Goal: Task Accomplishment & Management: Manage account settings

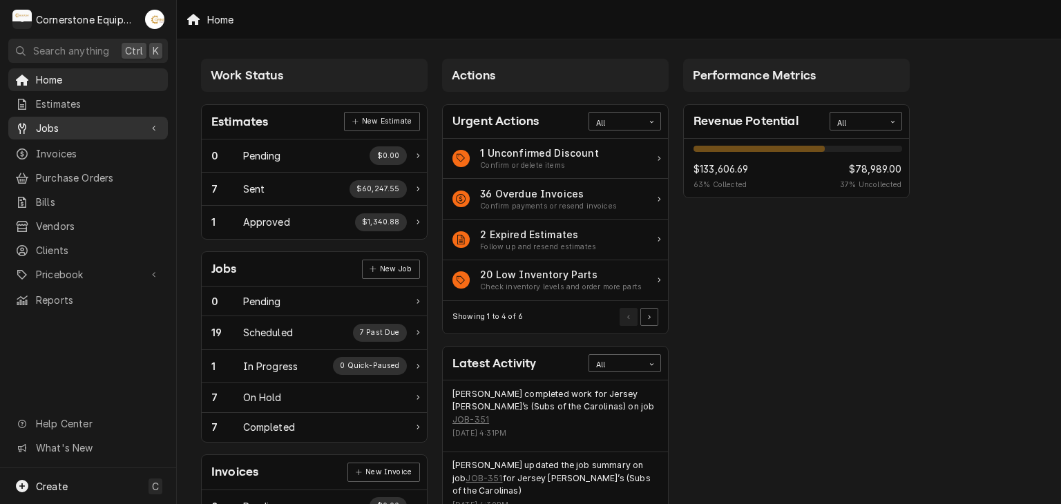
click at [60, 121] on span "Jobs" at bounding box center [88, 128] width 104 height 14
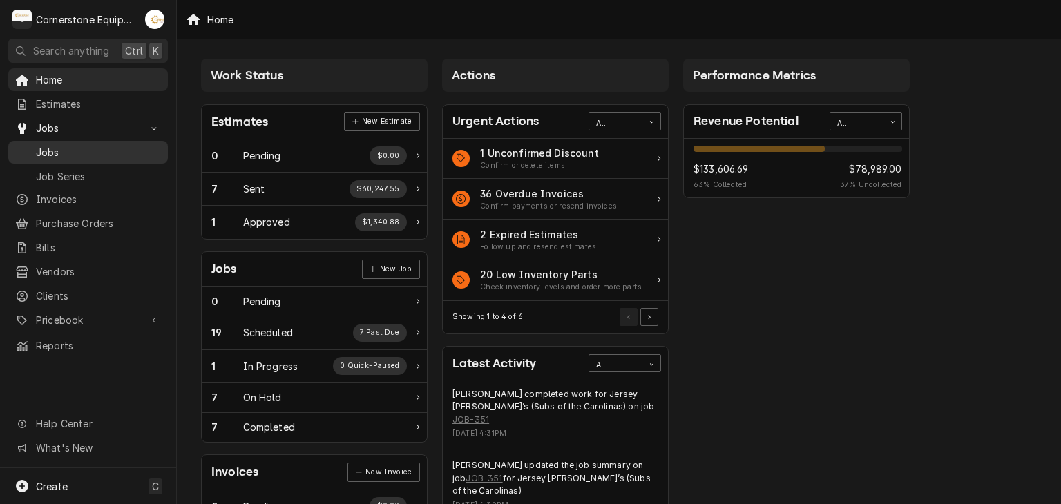
click at [57, 151] on span "Jobs" at bounding box center [98, 152] width 125 height 14
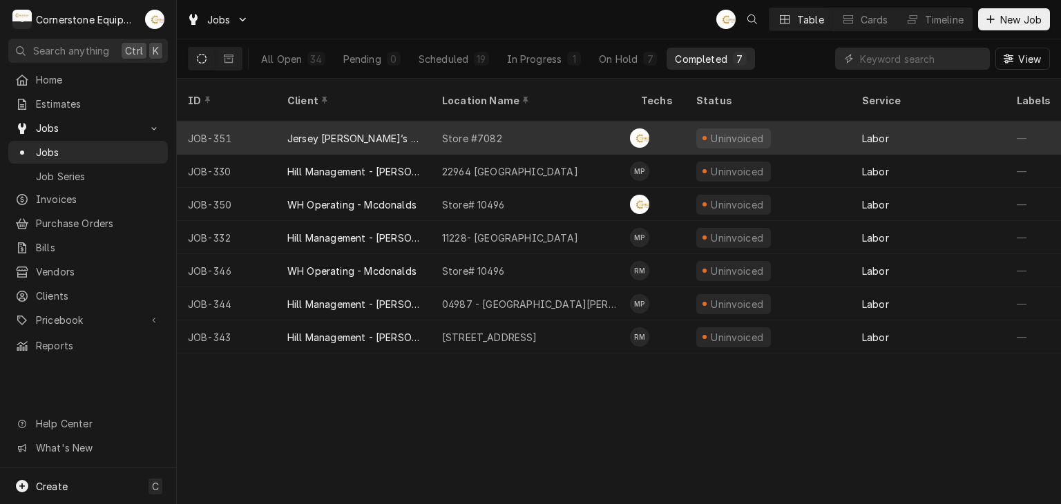
click at [347, 131] on div "Jersey Mike’s (Subs of the Carolinas)" at bounding box center [353, 138] width 133 height 14
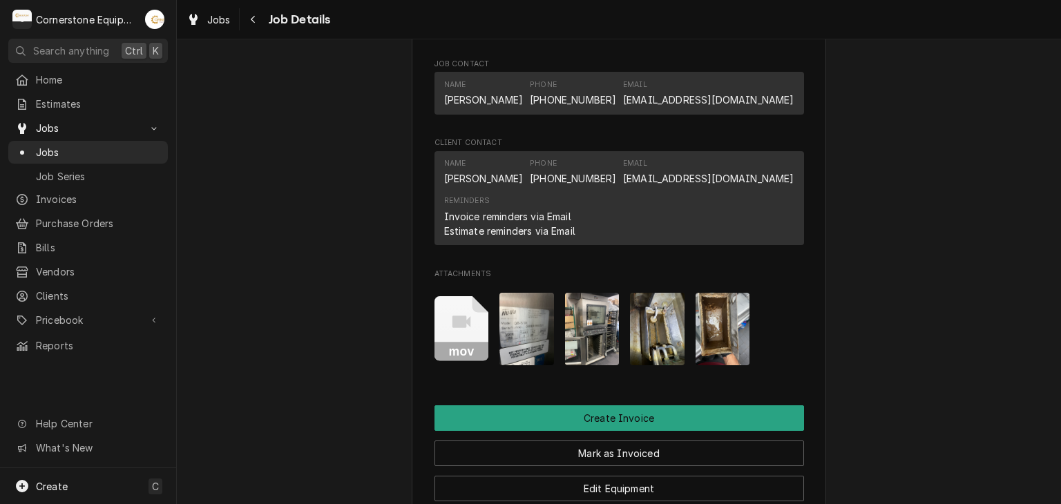
scroll to position [1105, 0]
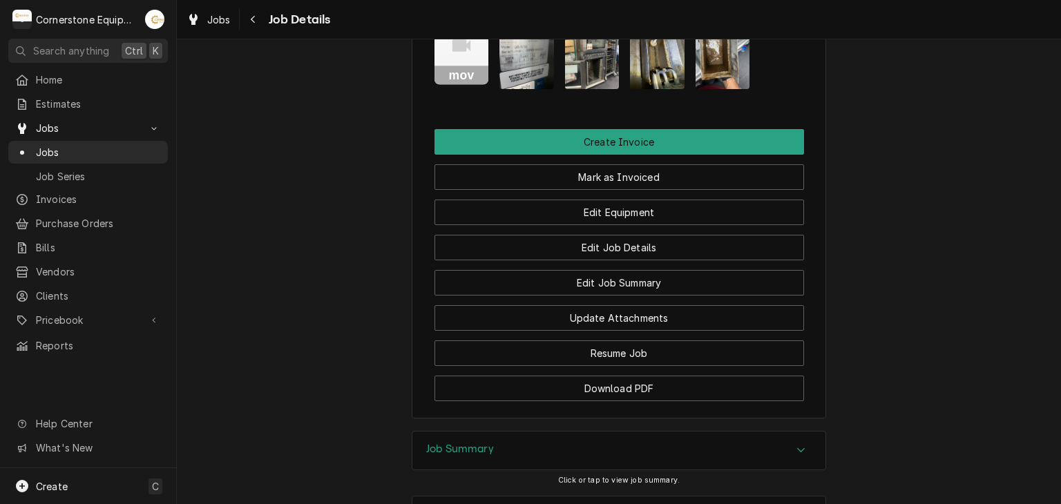
click at [453, 85] on rect "Attachments" at bounding box center [461, 75] width 55 height 19
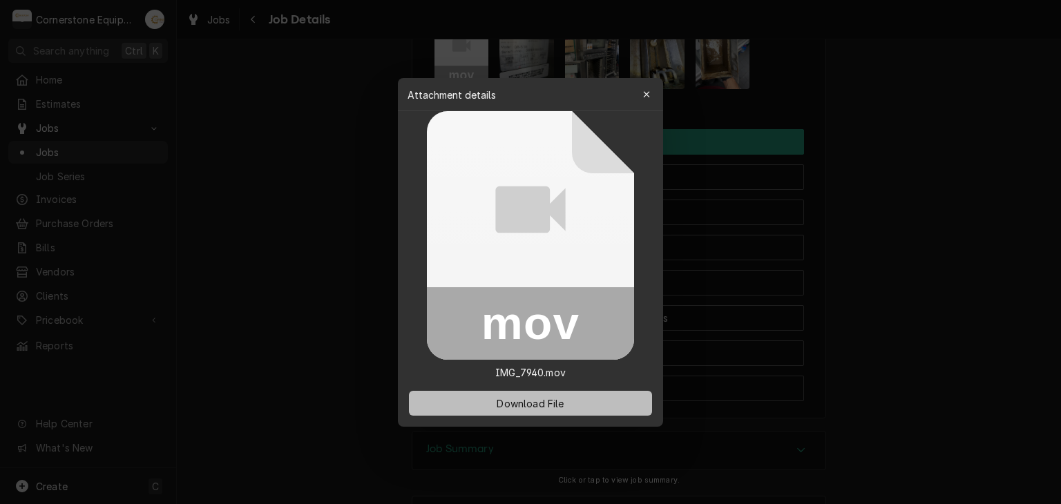
click at [519, 405] on span "Download File" at bounding box center [530, 403] width 72 height 14
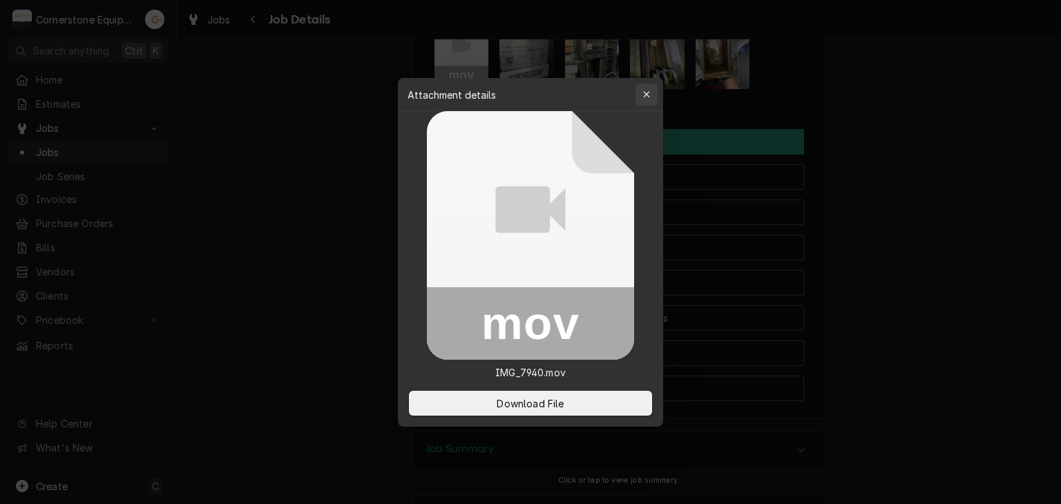
click at [650, 92] on div "button" at bounding box center [646, 95] width 14 height 14
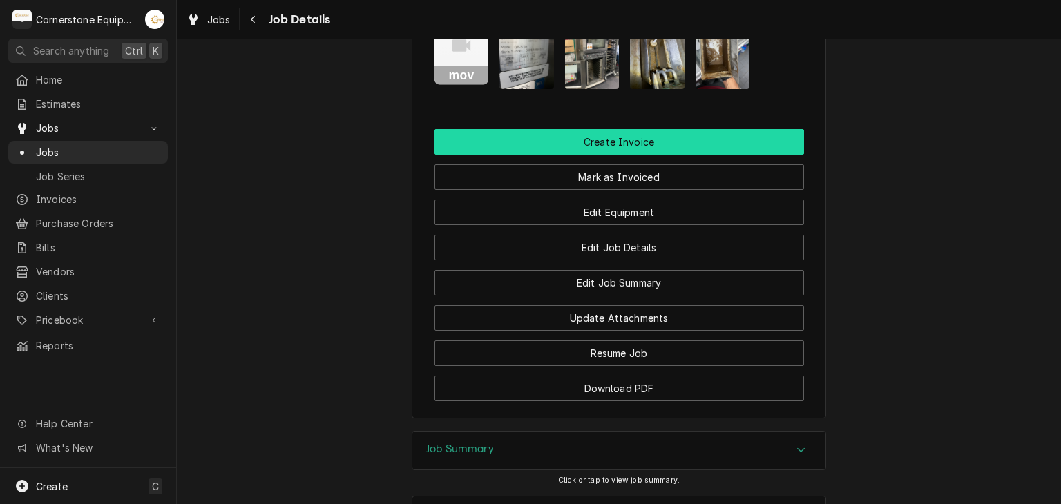
click at [635, 155] on button "Create Invoice" at bounding box center [618, 142] width 369 height 26
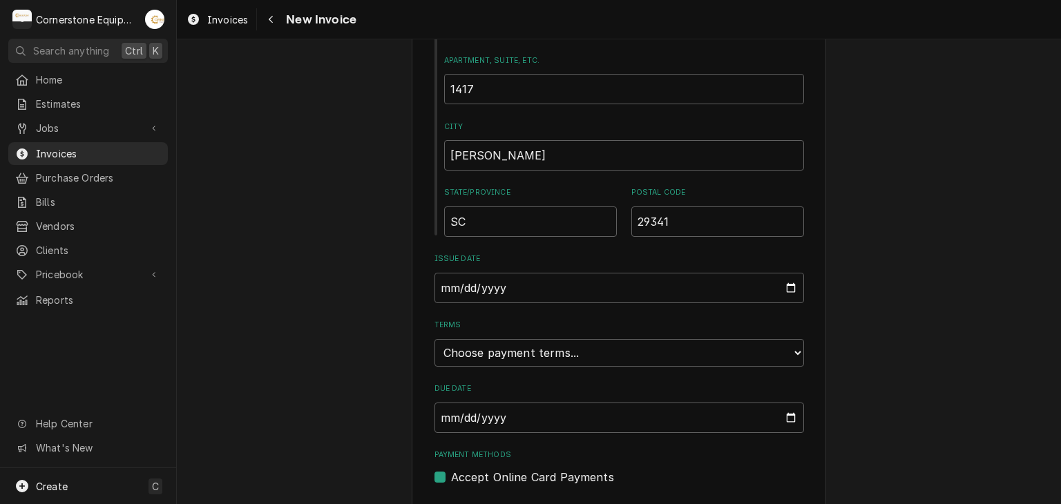
scroll to position [652, 0]
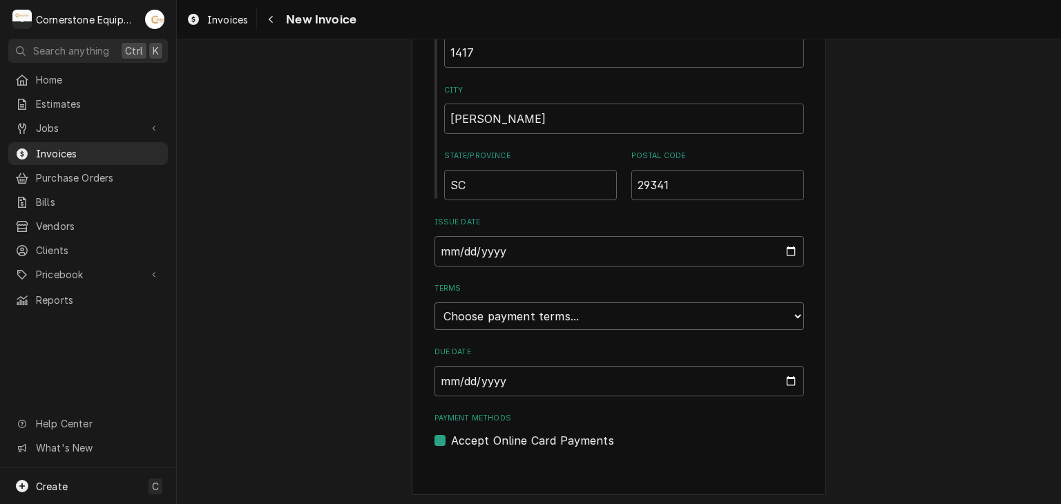
click at [483, 316] on select "Choose payment terms... Same Day Net 7 Net 14 Net 21 Net 30 Net 45 Net 60 Net 90" at bounding box center [618, 316] width 369 height 28
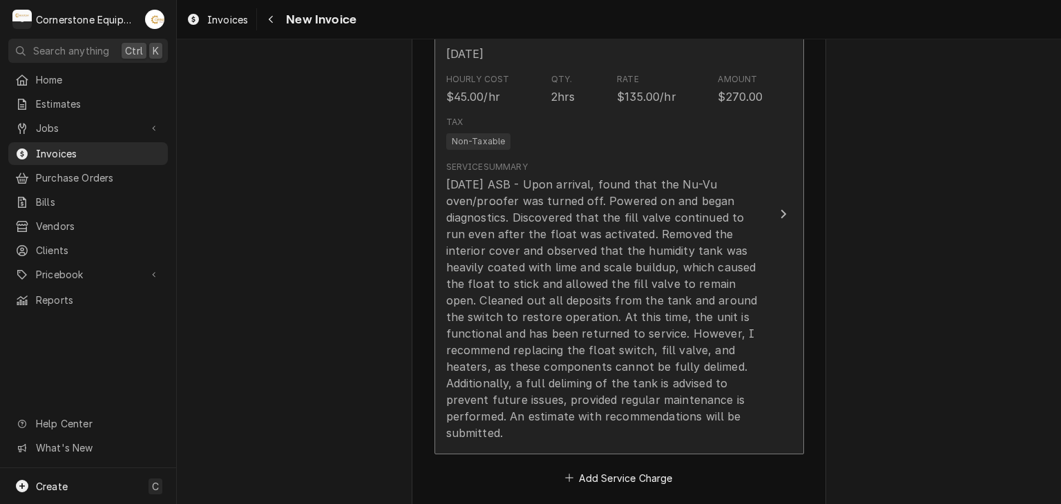
scroll to position [929, 0]
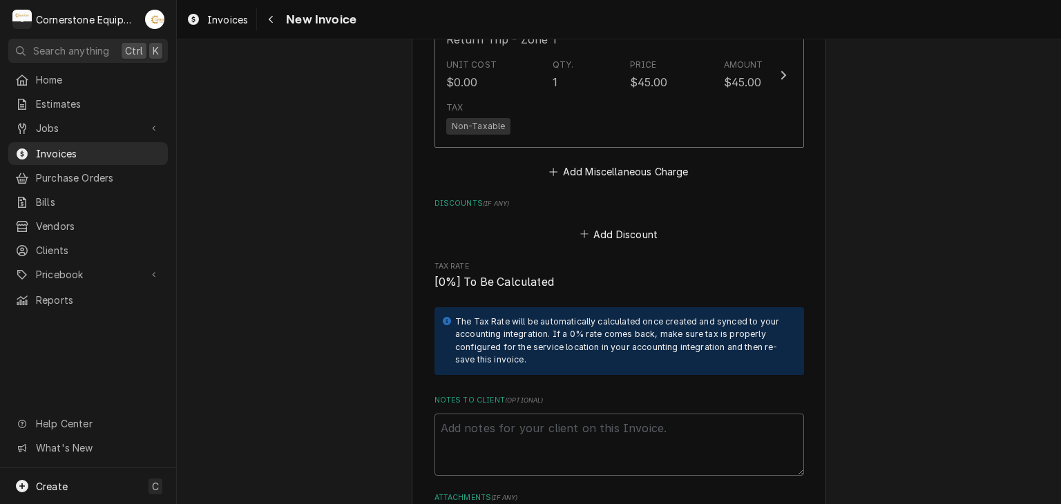
scroll to position [2862, 0]
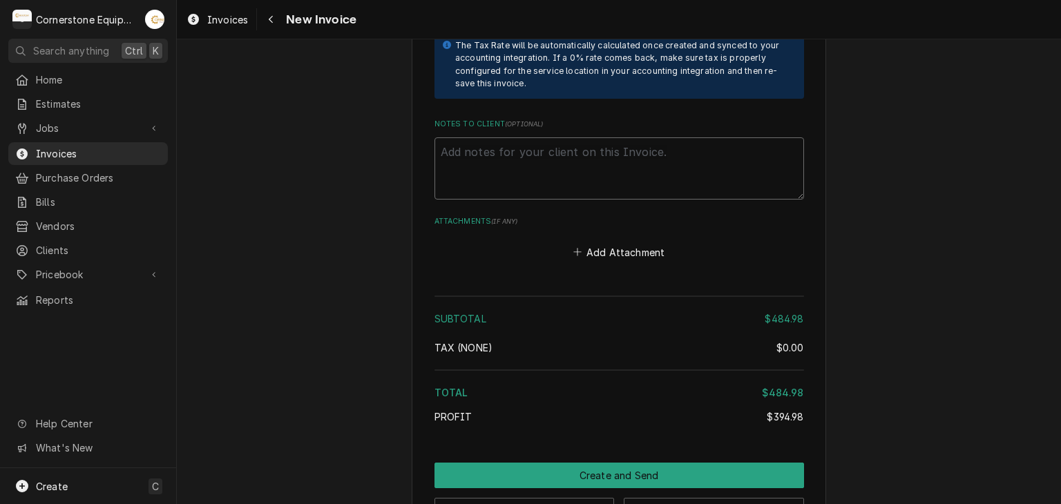
click at [568, 137] on textarea "Notes to Client ( optional )" at bounding box center [618, 168] width 369 height 62
paste textarea "INVOICE APPROVAL AND PAYMENT TERMS All invoices are due upon receipt unless oth…"
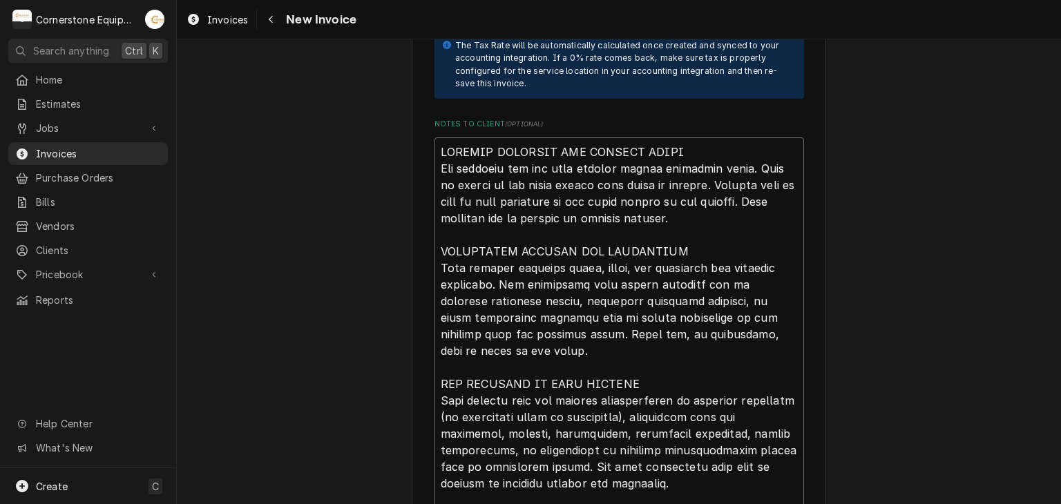
type textarea "x"
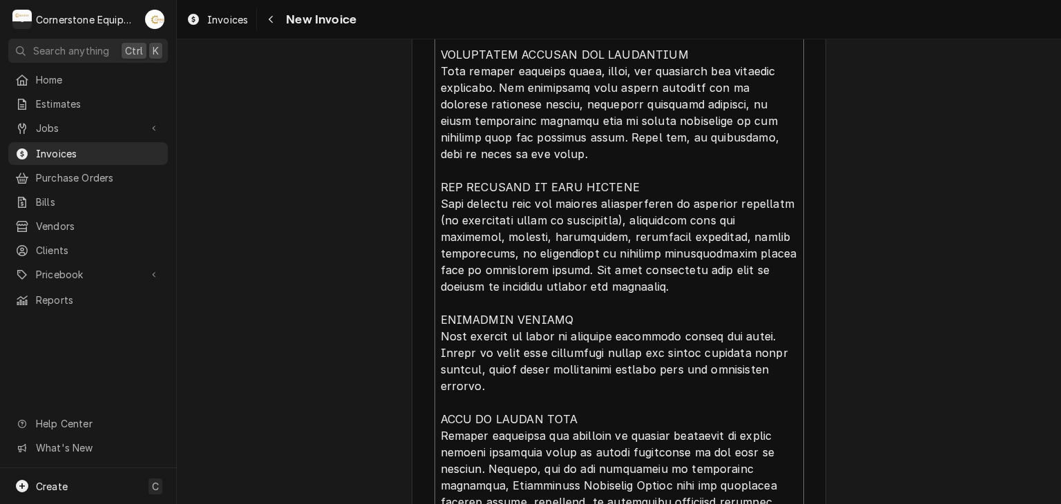
type textarea "INVOICE APPROVAL AND PAYMENT TERMS All invoices are due upon receipt unless oth…"
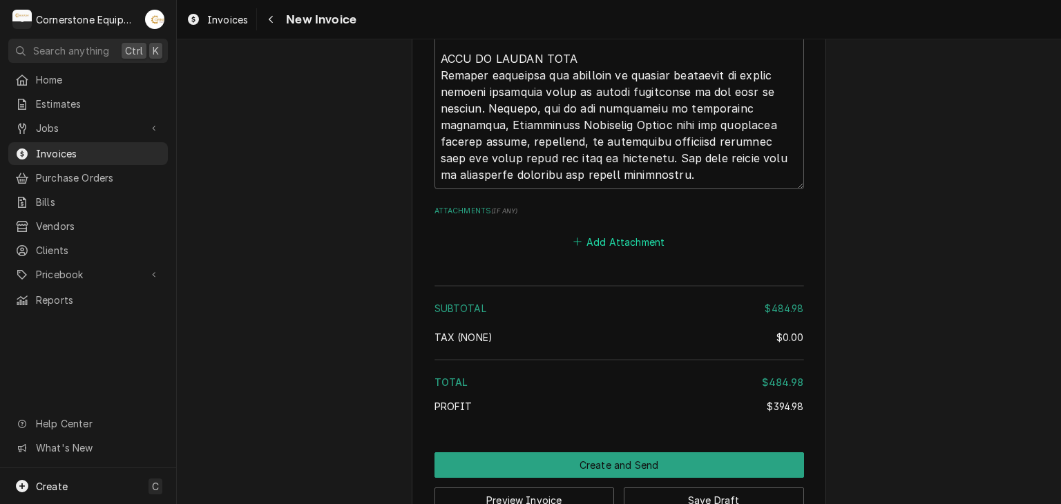
click at [615, 232] on button "Add Attachment" at bounding box center [618, 241] width 97 height 19
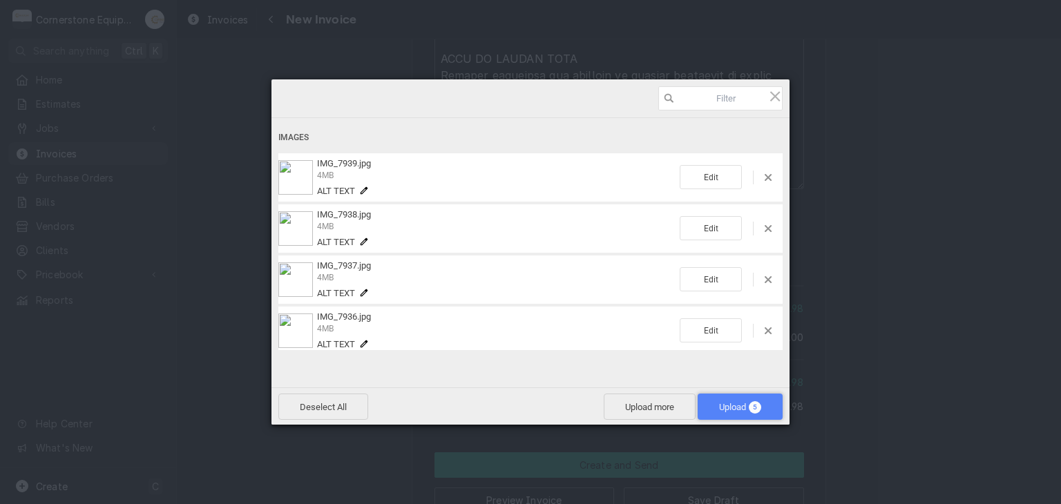
click at [742, 407] on span "Upload 5" at bounding box center [740, 407] width 42 height 10
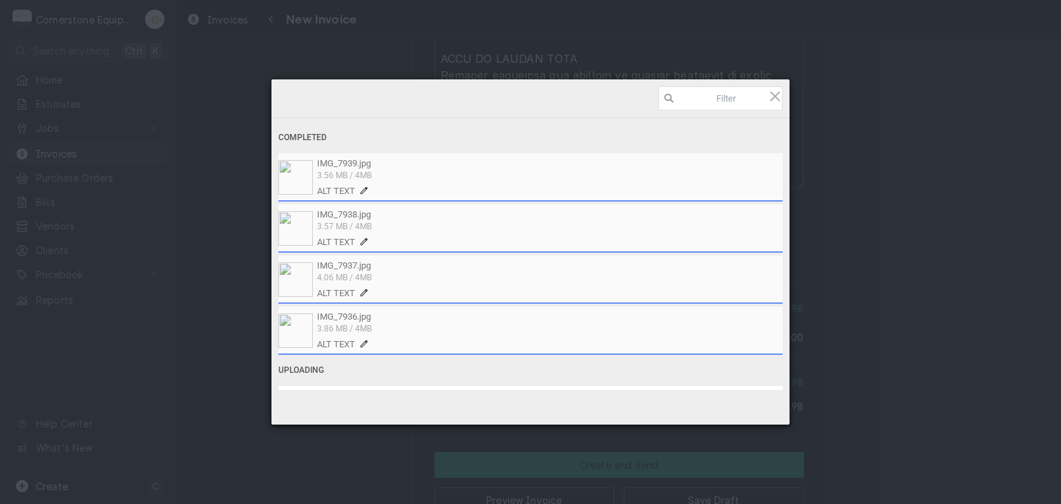
scroll to position [50, 0]
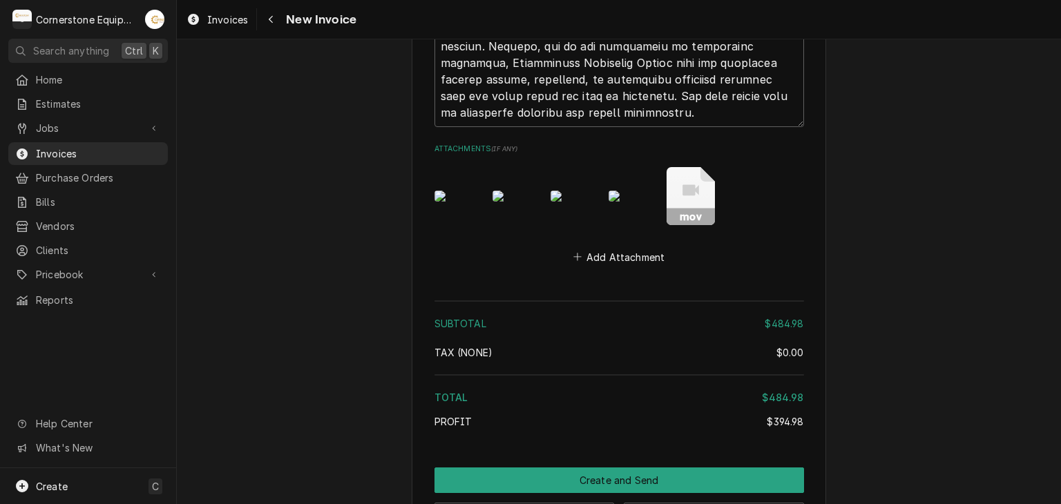
scroll to position [3503, 0]
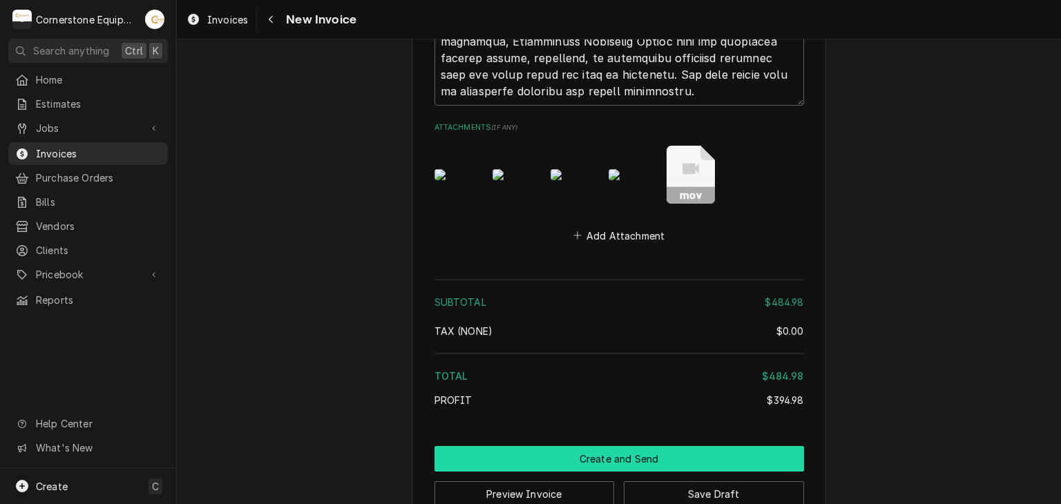
click at [631, 446] on button "Create and Send" at bounding box center [618, 459] width 369 height 26
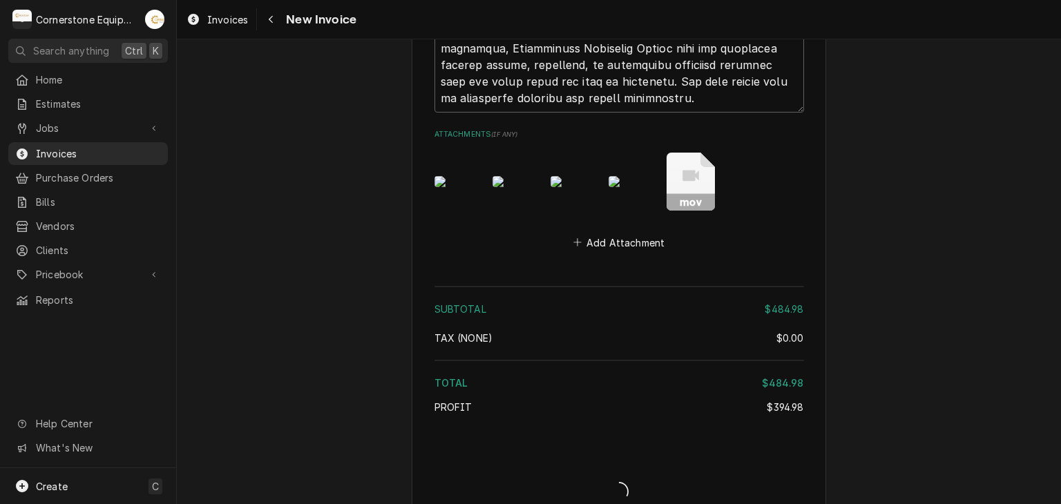
type textarea "x"
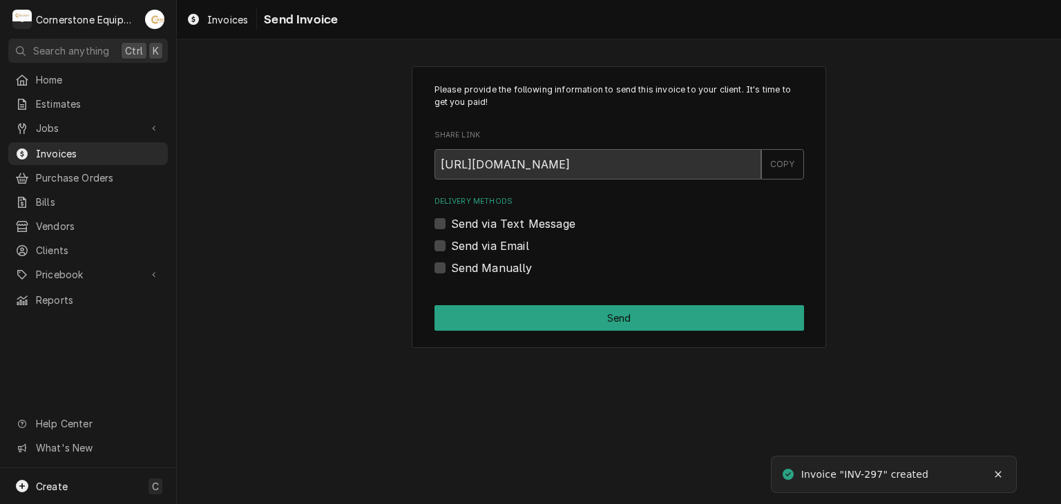
click at [469, 269] on label "Send Manually" at bounding box center [491, 268] width 81 height 17
click at [469, 269] on input "Send Manually" at bounding box center [635, 275] width 369 height 30
checkbox input "true"
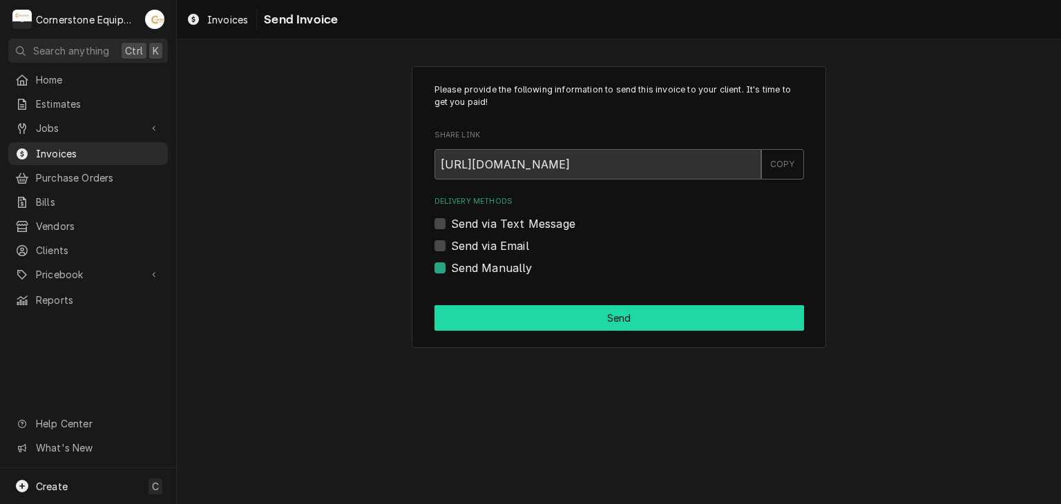
click at [643, 316] on button "Send" at bounding box center [618, 318] width 369 height 26
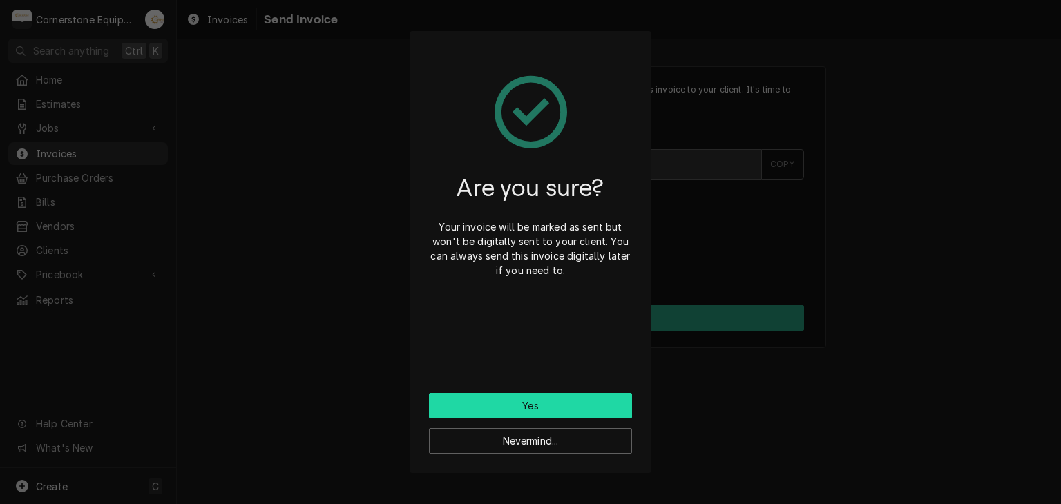
click at [540, 405] on button "Yes" at bounding box center [530, 406] width 203 height 26
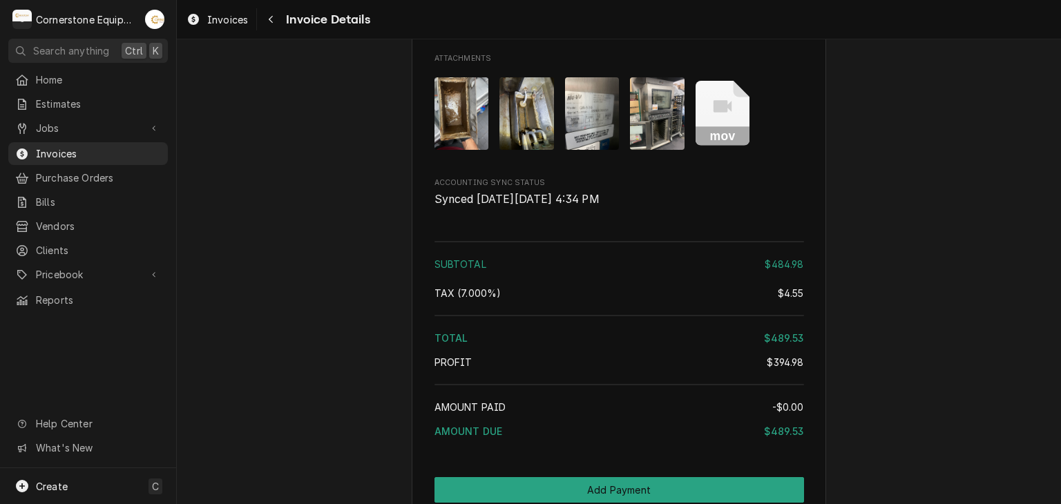
scroll to position [2983, 0]
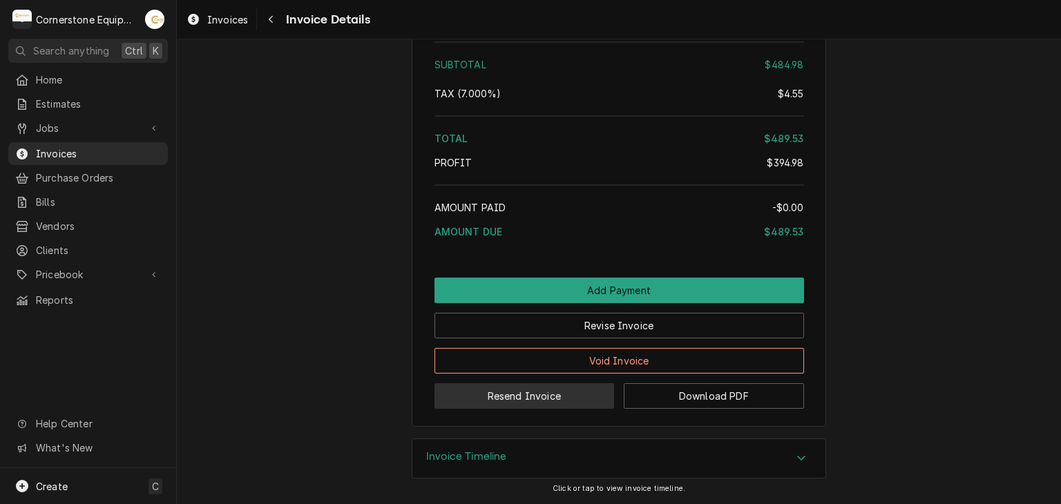
click at [563, 399] on button "Resend Invoice" at bounding box center [524, 396] width 180 height 26
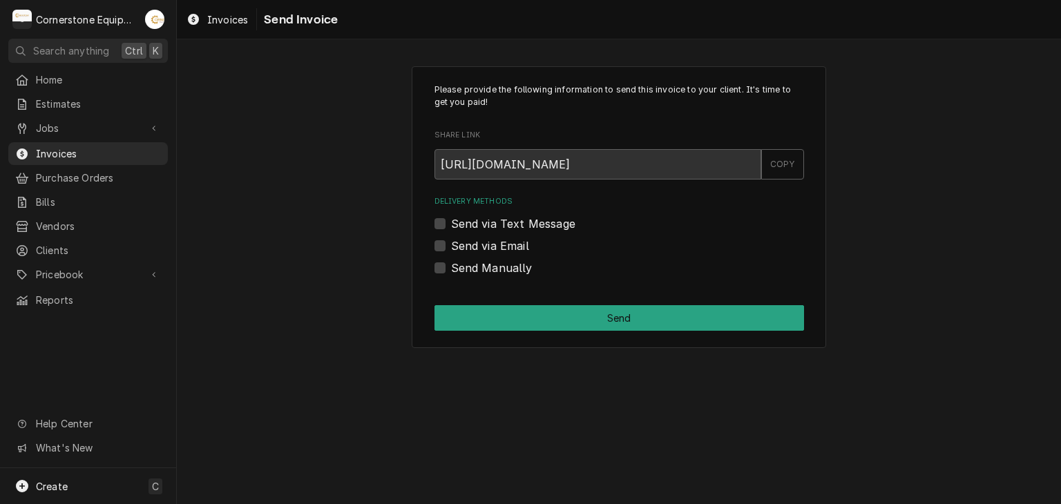
click at [481, 220] on label "Send via Text Message" at bounding box center [513, 223] width 124 height 17
click at [481, 220] on input "Send via Text Message" at bounding box center [635, 230] width 369 height 30
checkbox input "true"
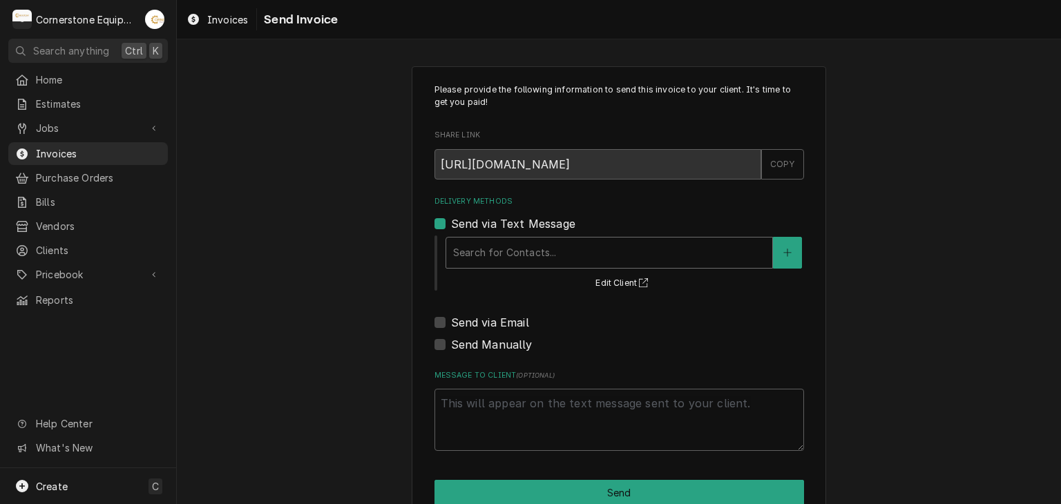
click at [489, 246] on div "Delivery Methods" at bounding box center [609, 252] width 312 height 25
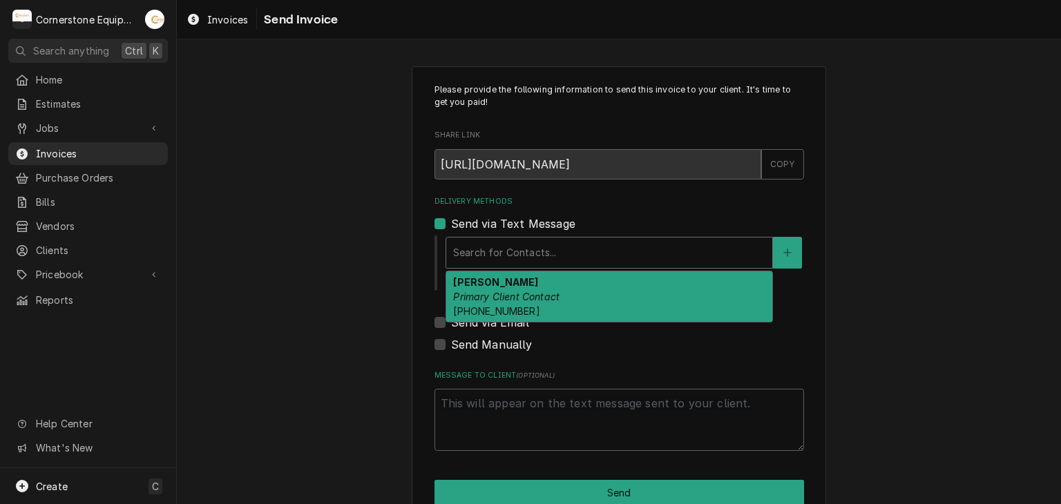
click at [499, 283] on strong "[PERSON_NAME]" at bounding box center [495, 282] width 85 height 12
type textarea "x"
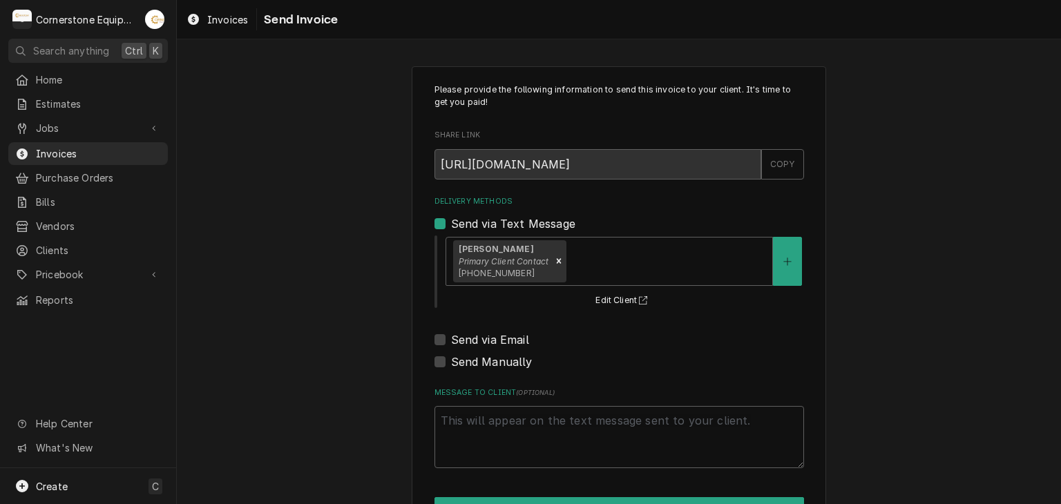
click at [485, 338] on label "Send via Email" at bounding box center [490, 339] width 78 height 17
click at [485, 338] on input "Send via Email" at bounding box center [635, 346] width 369 height 30
checkbox input "true"
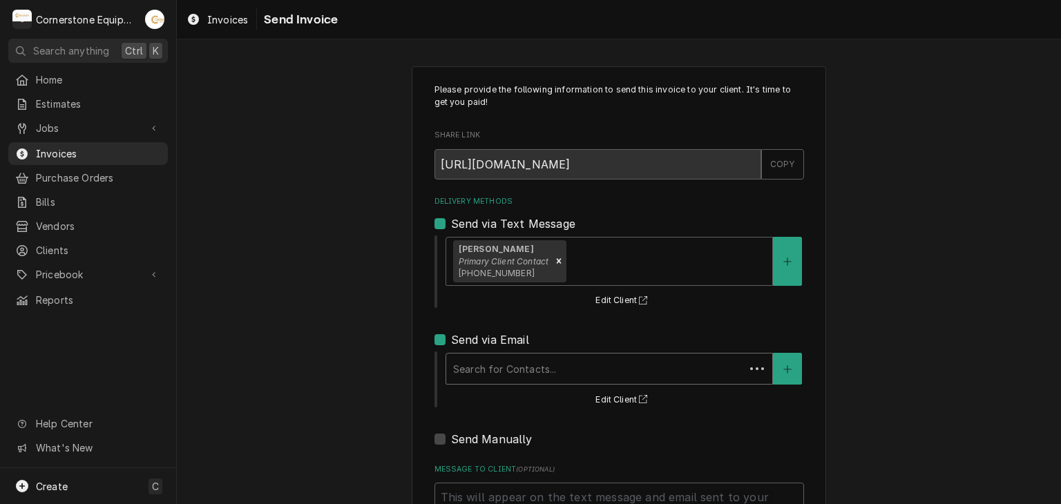
click at [486, 371] on div "Delivery Methods" at bounding box center [595, 368] width 284 height 25
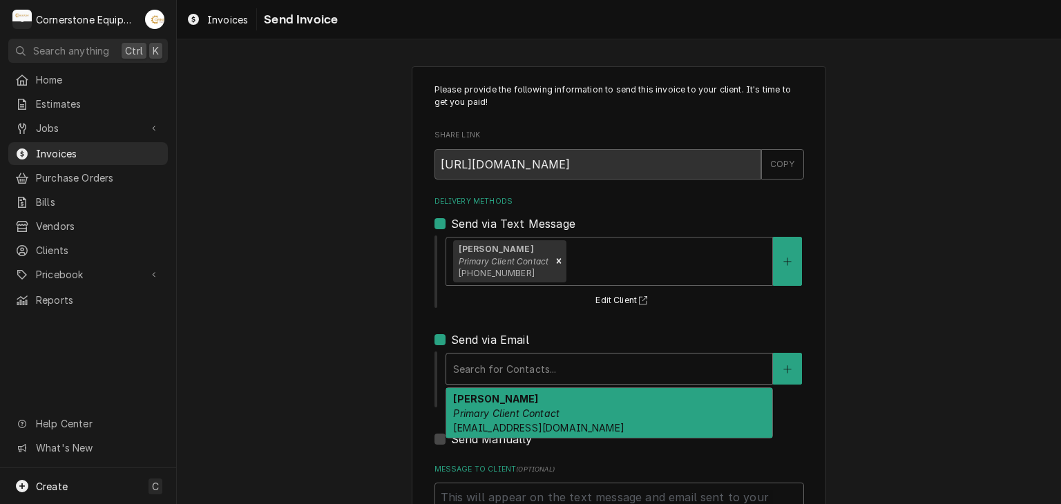
click at [490, 404] on div "[PERSON_NAME] Primary Client Contact [EMAIL_ADDRESS][DOMAIN_NAME]" at bounding box center [609, 413] width 326 height 50
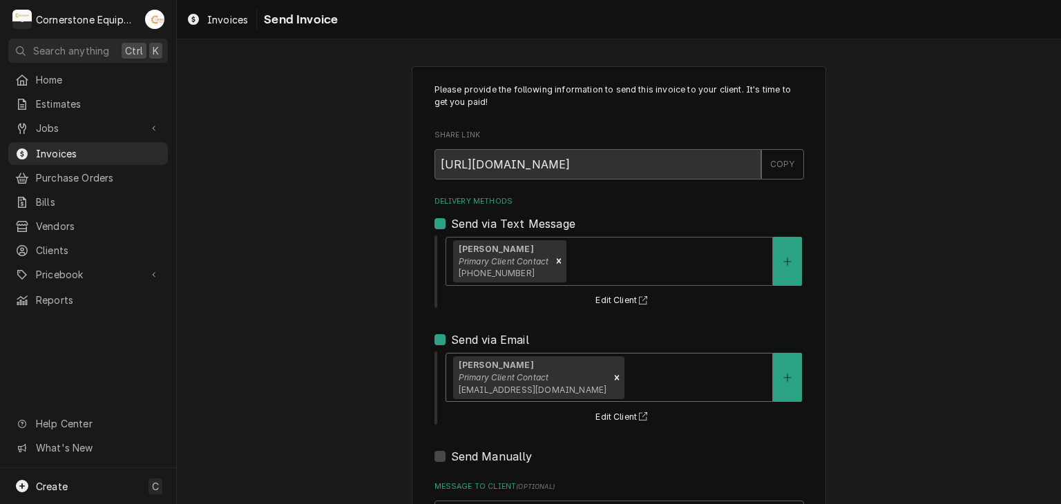
click at [359, 355] on div "Please provide the following information to send this invoice to your client. I…" at bounding box center [619, 350] width 884 height 592
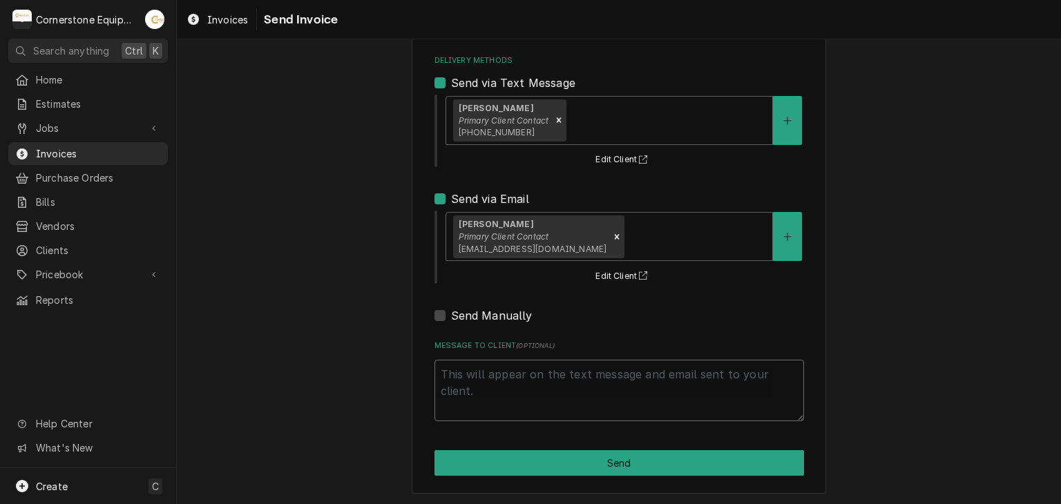
click at [521, 398] on textarea "Message to Client ( optional )" at bounding box center [618, 391] width 369 height 62
type textarea "x"
type textarea "T"
type textarea "x"
type textarea "Th"
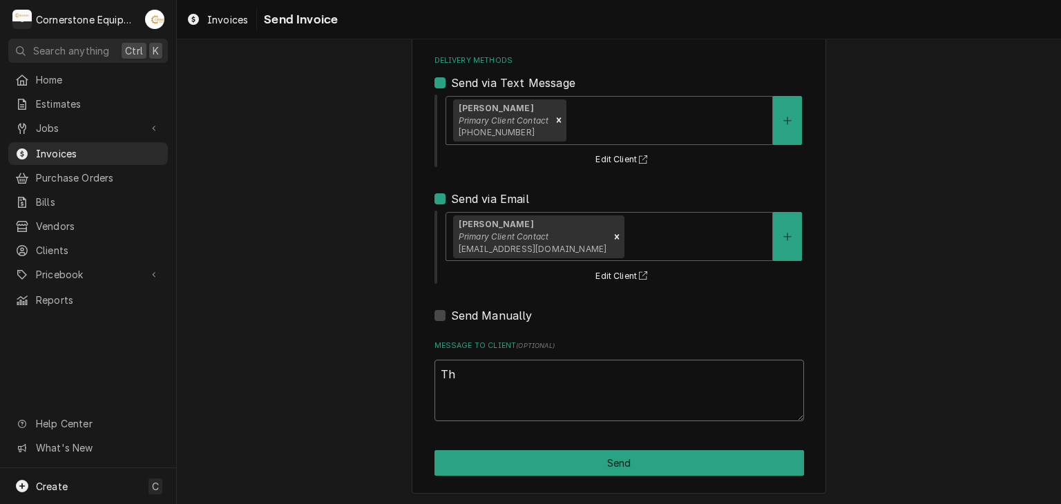
type textarea "x"
type textarea "Tha"
type textarea "x"
type textarea "Thank"
type textarea "x"
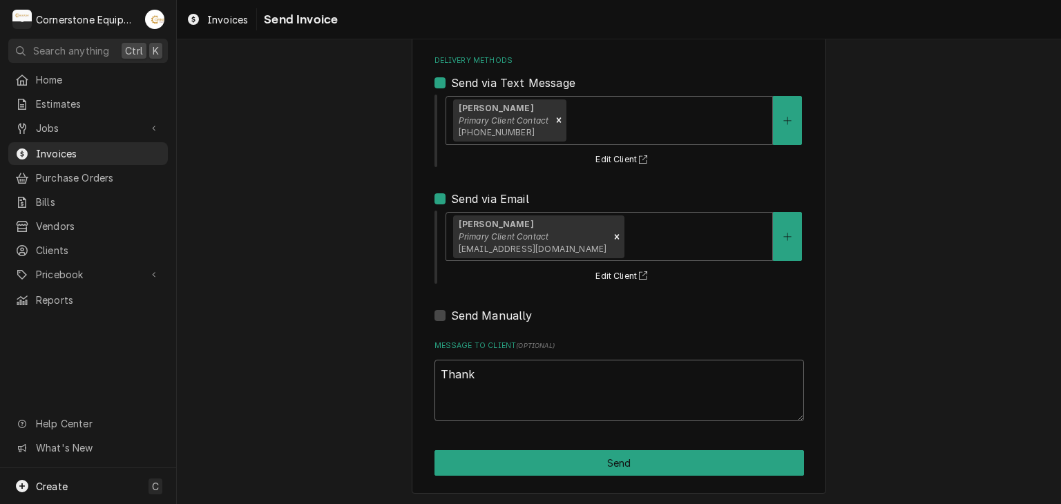
type textarea "Thank"
type textarea "x"
type textarea "Thank y"
type textarea "x"
type textarea "Thank yo"
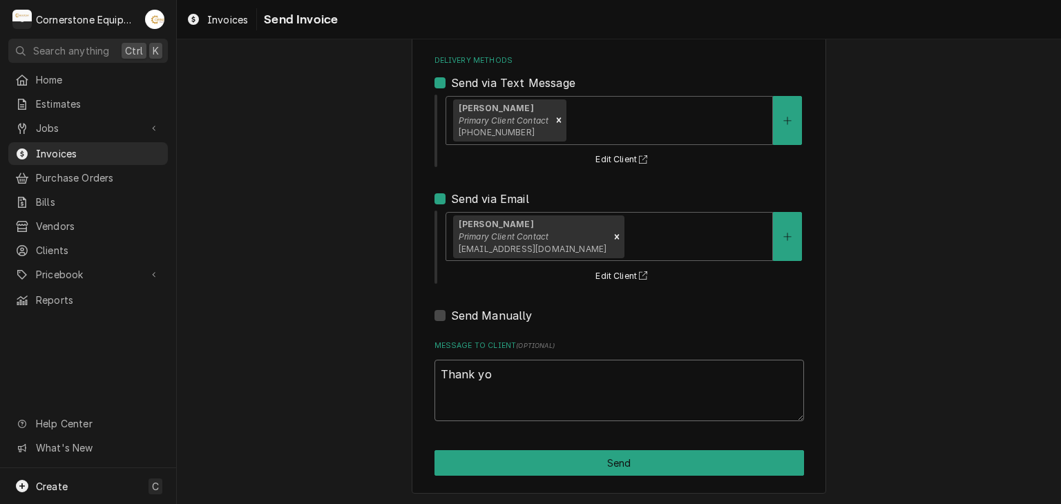
type textarea "x"
type textarea "Thank you"
type textarea "x"
type textarea "Thank you"
type textarea "x"
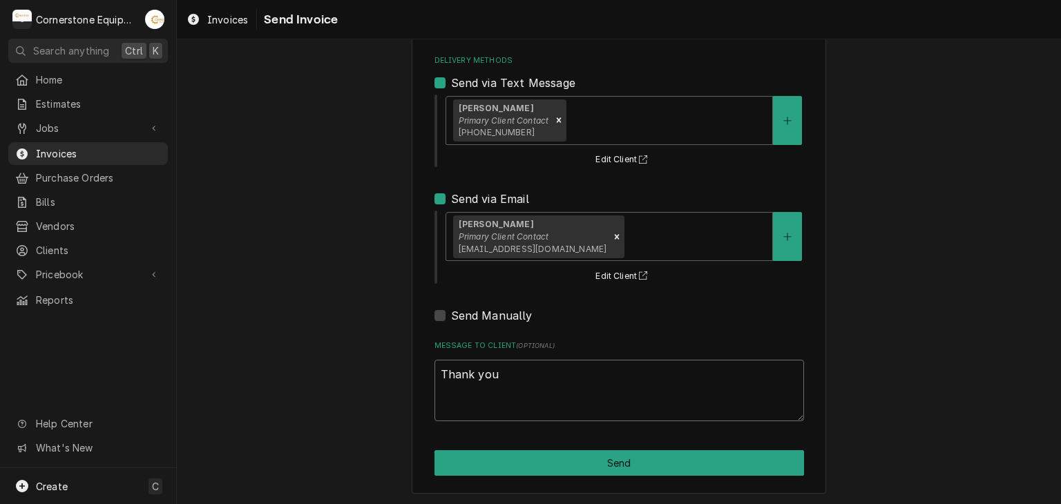
type textarea "Thank you f"
type textarea "x"
type textarea "Thank you fo"
type textarea "x"
type textarea "Thank you for"
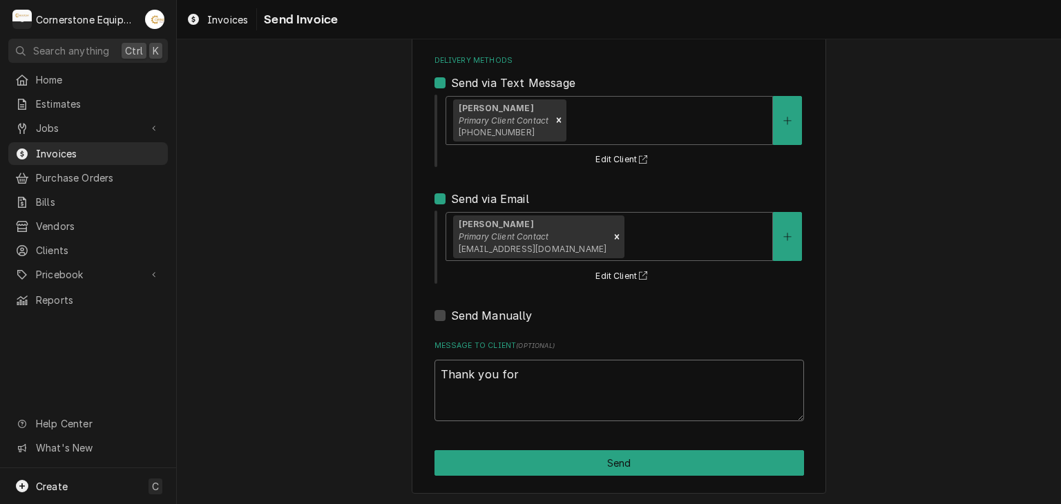
type textarea "x"
type textarea "Thank you for"
type textarea "x"
type textarea "Thank you for t"
type textarea "x"
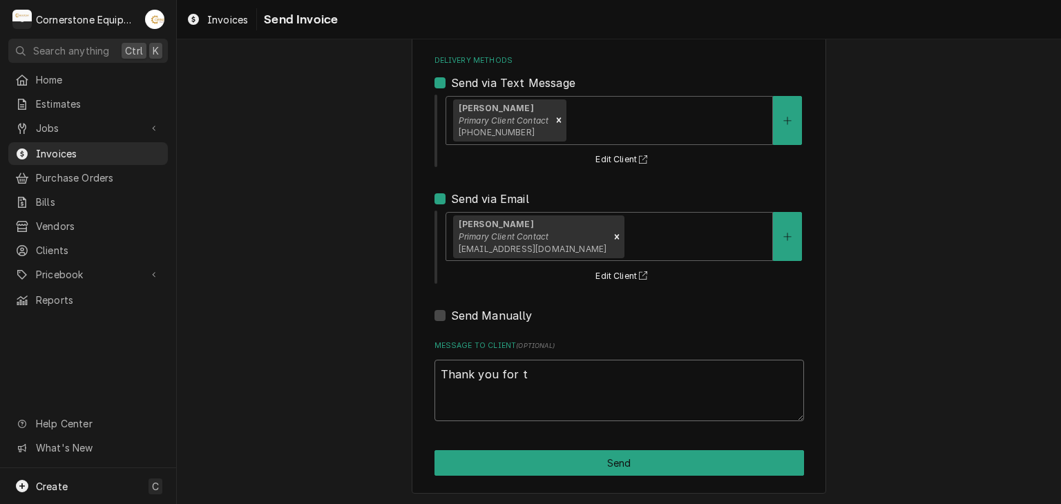
type textarea "Thank you for th"
type textarea "x"
type textarea "Thank you for the"
type textarea "x"
type textarea "Thank you for the"
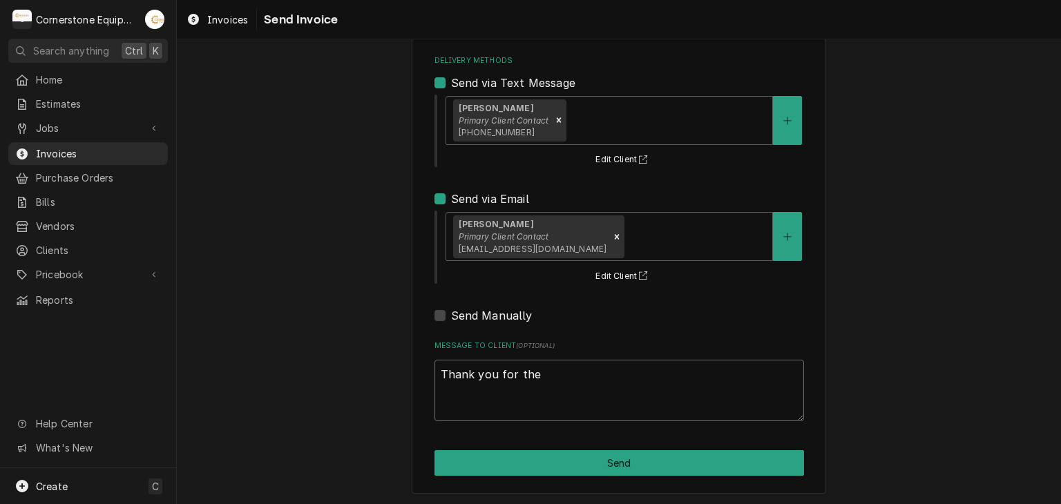
type textarea "x"
type textarea "Thank you for the o"
type textarea "x"
type textarea "Thank you for the op"
type textarea "x"
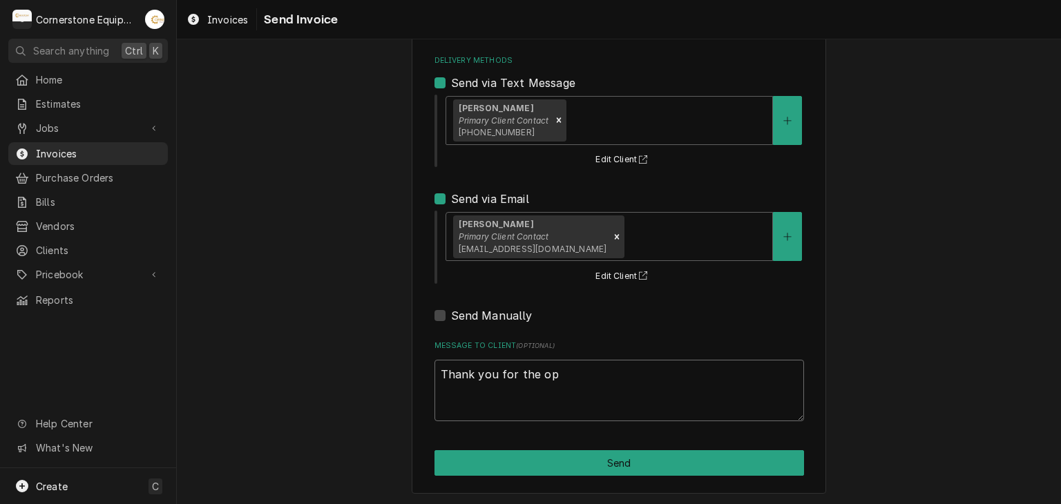
type textarea "Thank you for the opp"
type textarea "x"
type textarea "Thank you for the oppo"
type textarea "x"
type textarea "Thank you for the oppor"
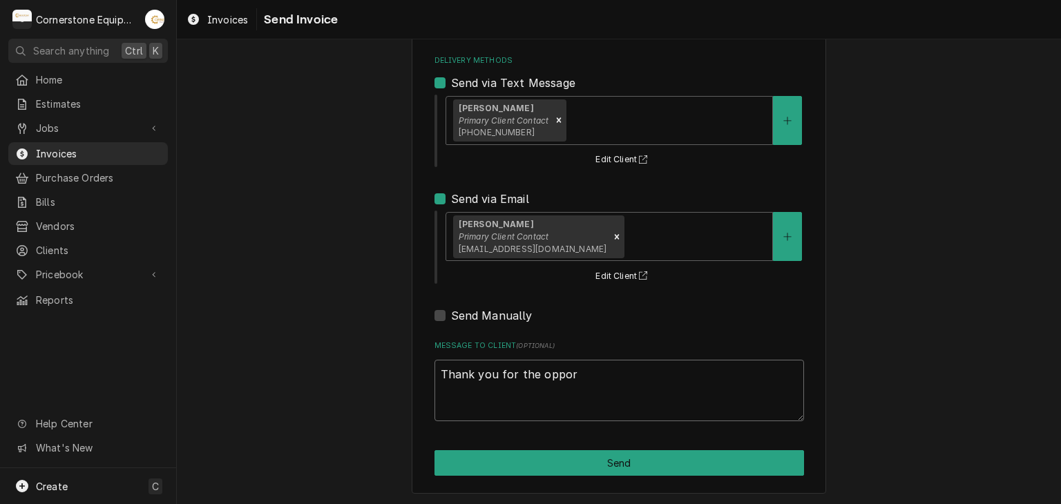
type textarea "x"
type textarea "Thank you for the opport"
type textarea "x"
type textarea "Thank you for the opportu"
type textarea "x"
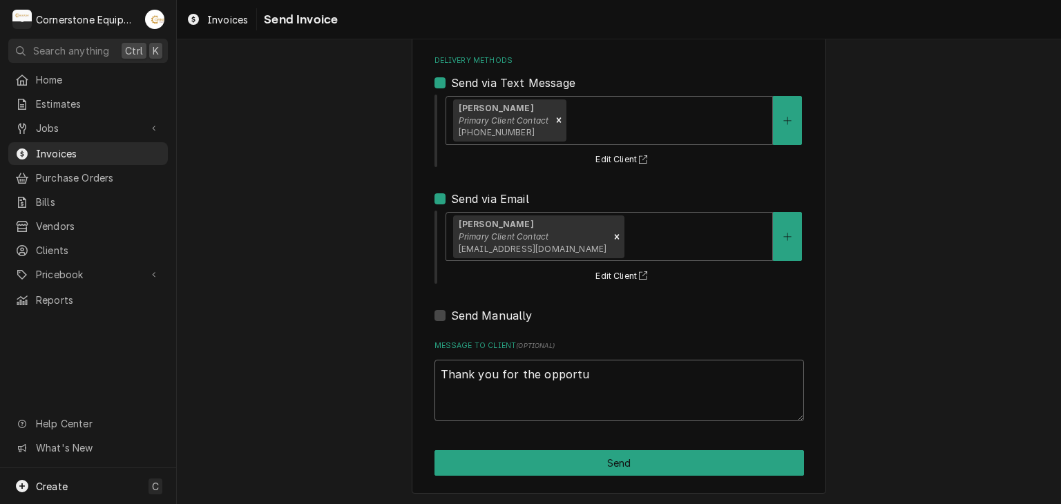
type textarea "Thank you for the opportun"
type textarea "x"
type textarea "Thank you for the opportuni"
type textarea "x"
type textarea "Thank you for the opportunit"
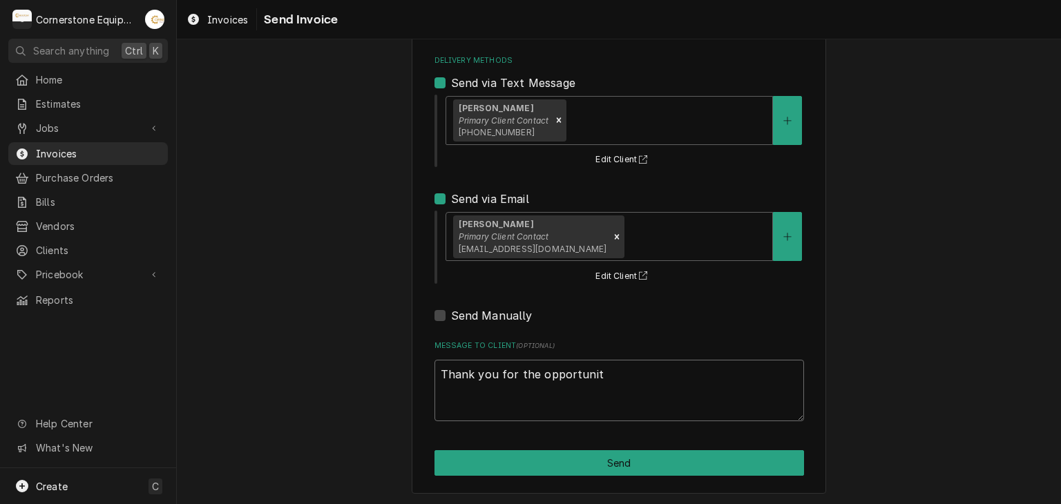
type textarea "x"
type textarea "Thank you for the opportunity"
type textarea "x"
type textarea "Thank you for the opportunity"
type textarea "x"
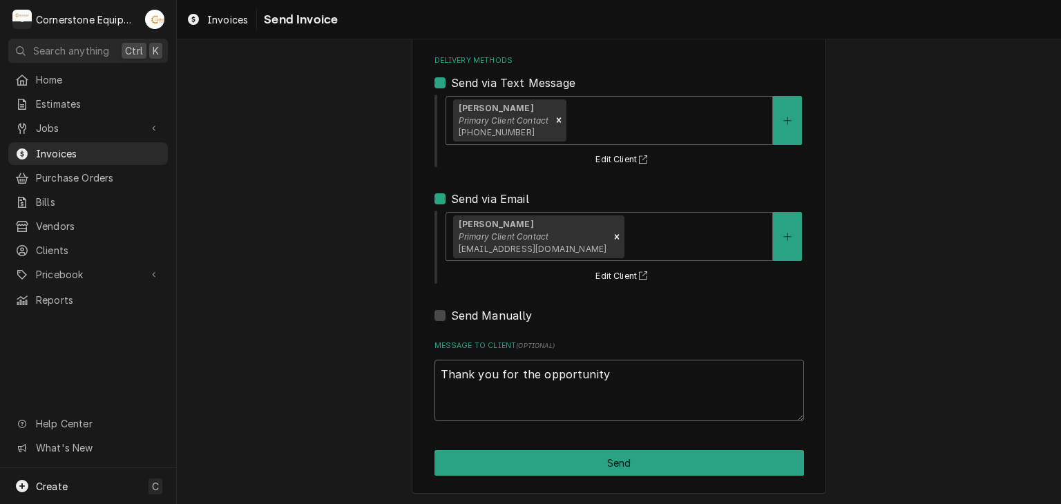
type textarea "Thank you for the opportunity t"
type textarea "x"
type textarea "Thank you for the opportunity to"
type textarea "x"
type textarea "Thank you for the opportunity to"
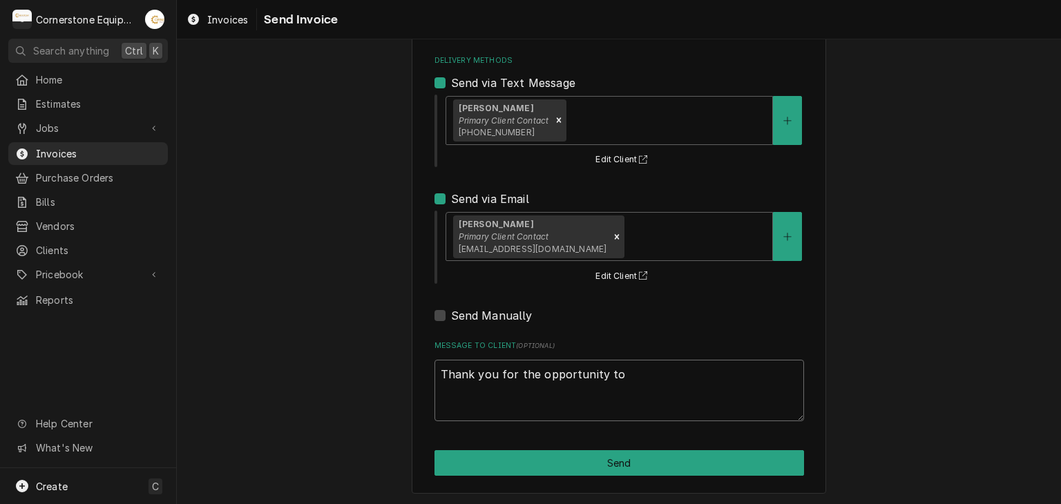
type textarea "x"
type textarea "Thank you for the opportunity to b"
type textarea "x"
type textarea "Thank you for the opportunity to be"
type textarea "x"
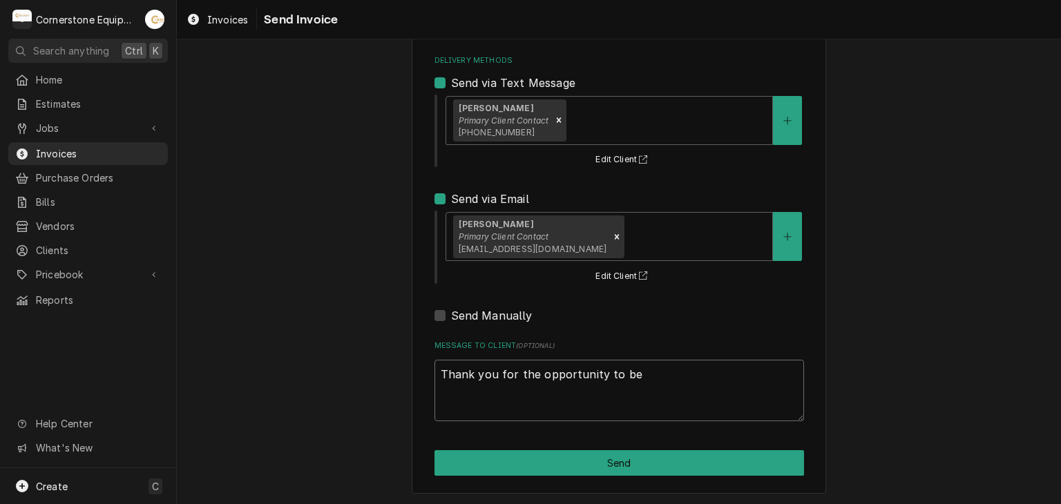
type textarea "Thank you for the opportunity to be"
type textarea "x"
type textarea "Thank you for the opportunity to be o"
type textarea "x"
type textarea "Thank you for the opportunity to be of"
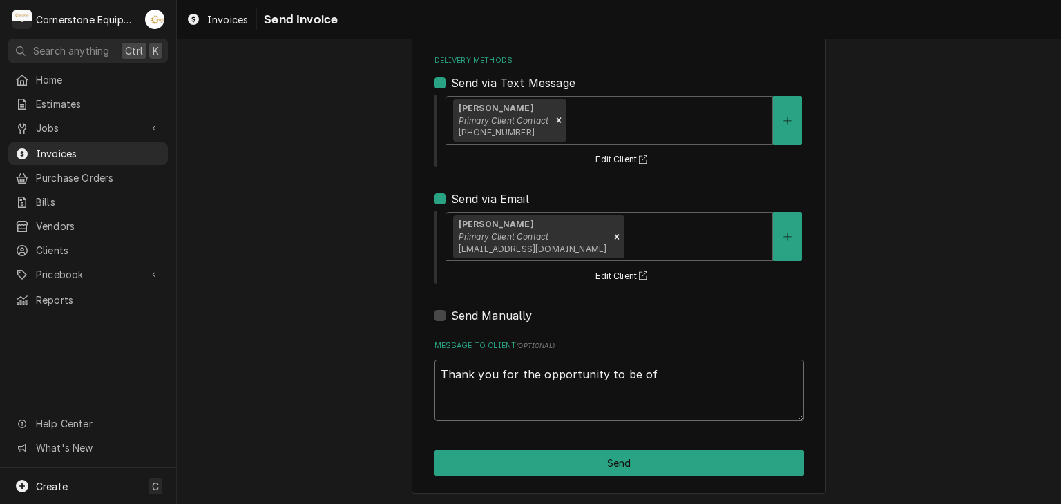
type textarea "x"
type textarea "Thank you for the opportunity to be of"
type textarea "x"
type textarea "Thank you for the opportunity to be of s"
type textarea "x"
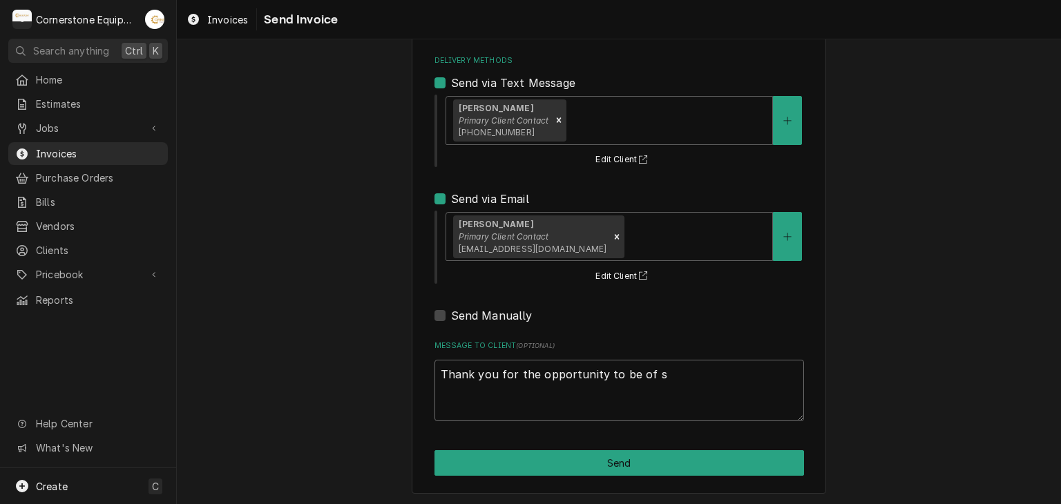
type textarea "Thank you for the opportunity to be of se"
type textarea "x"
type textarea "Thank you for the opportunity to be of ser"
type textarea "x"
type textarea "Thank you for the opportunity to be of serv"
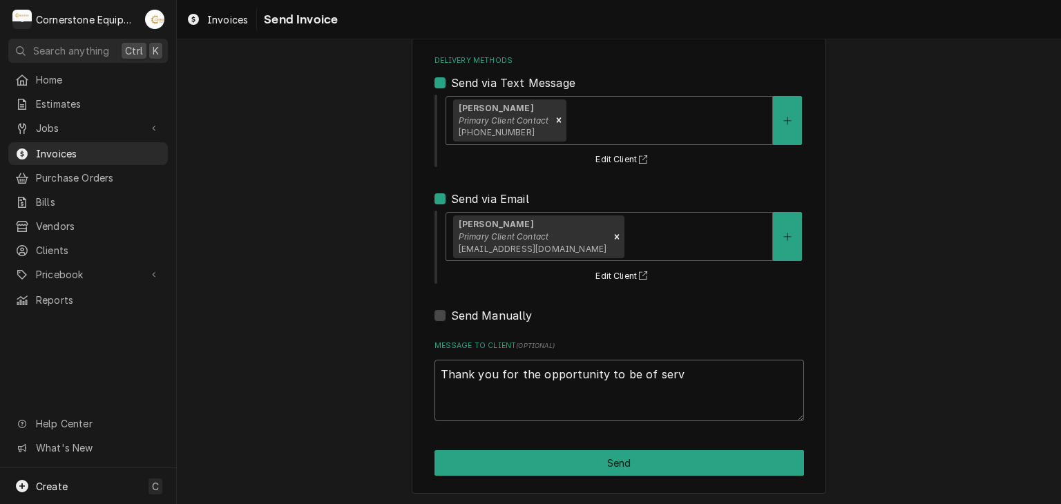
type textarea "x"
type textarea "Thank you for the opportunity to be of servic"
type textarea "x"
type textarea "Thank you for the opportunity to be of service"
type textarea "x"
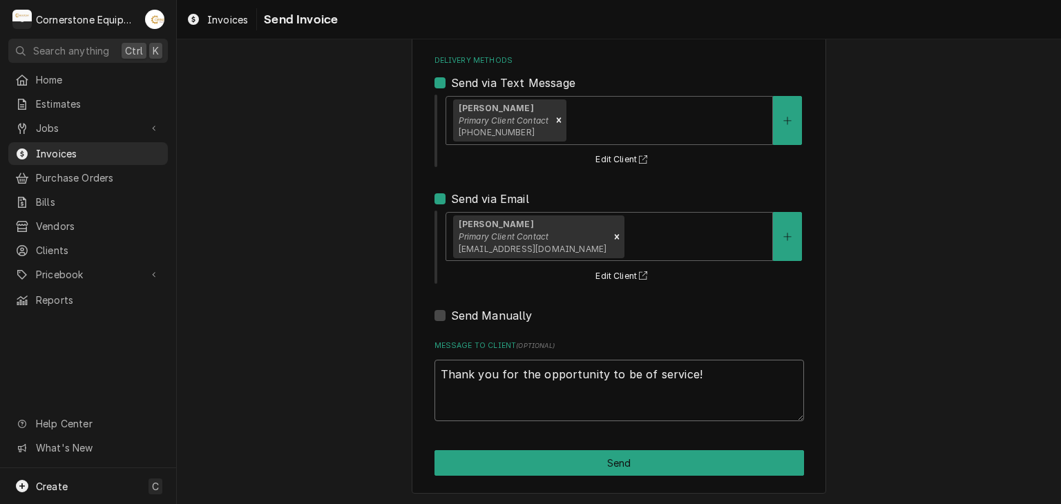
click at [521, 398] on textarea "Thank you for the opportunity to be of service!" at bounding box center [618, 391] width 369 height 62
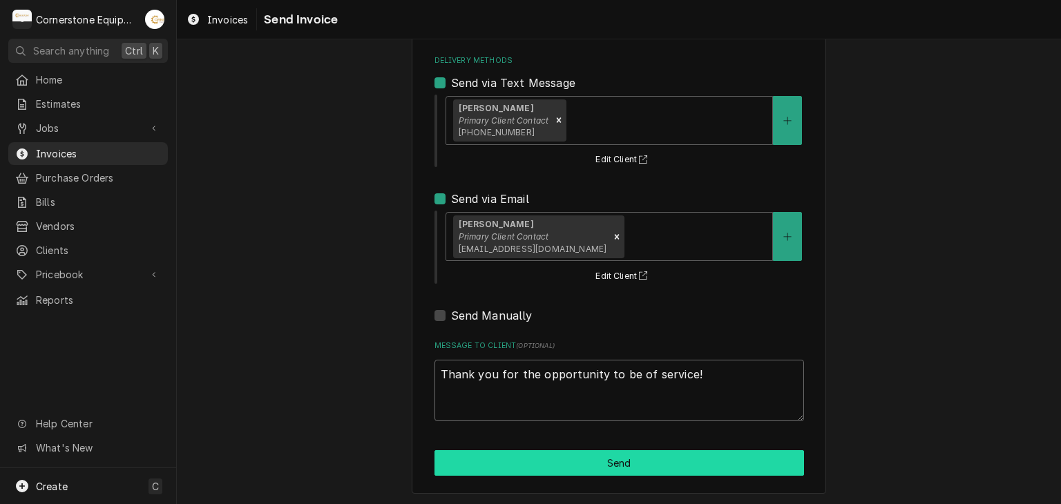
type textarea "Thank you for the opportunity to be of service!"
click at [646, 462] on button "Send" at bounding box center [618, 463] width 369 height 26
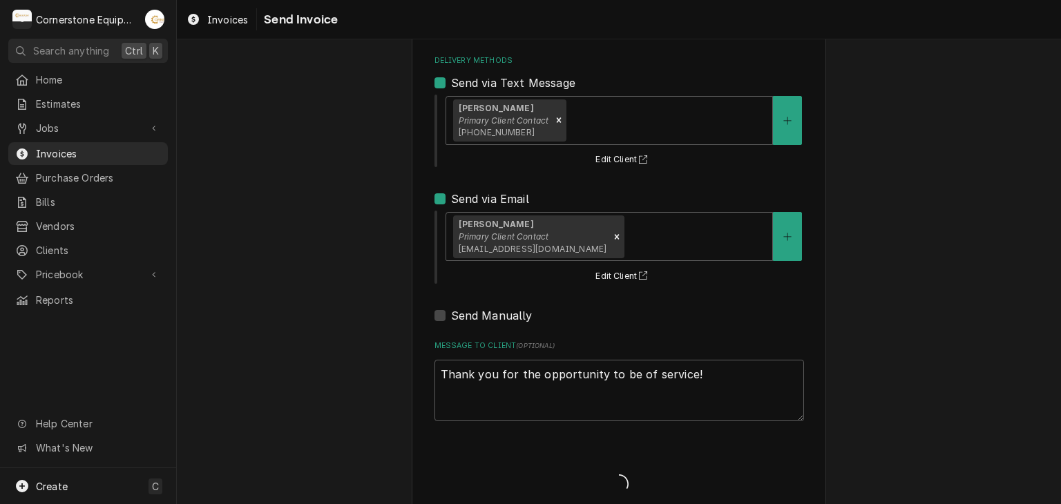
type textarea "x"
